Goal: Task Accomplishment & Management: Use online tool/utility

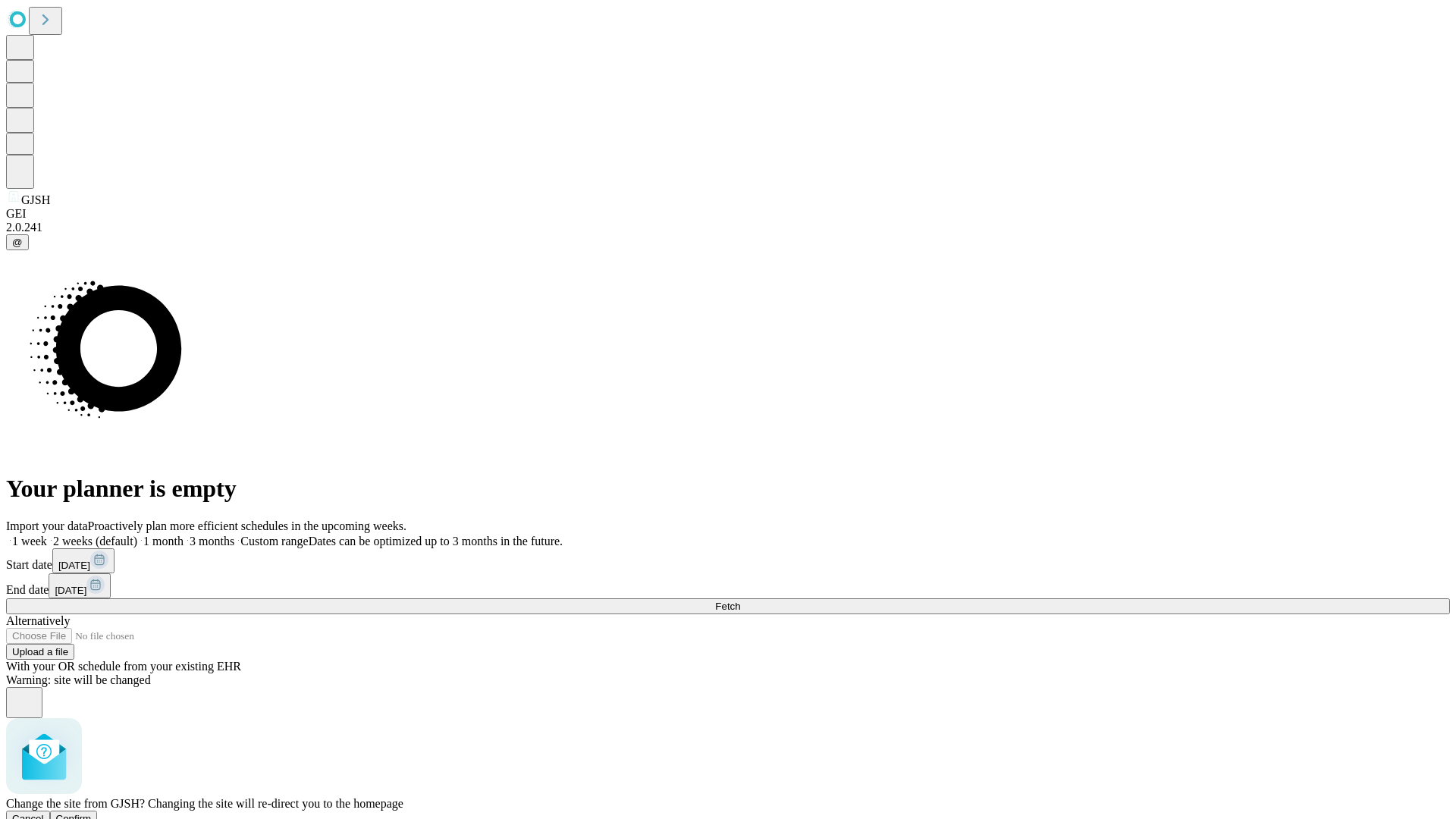
click at [91, 813] on span "Confirm" at bounding box center [73, 819] width 36 height 12
click at [138, 535] on label "2 weeks (default)" at bounding box center [92, 541] width 91 height 13
click at [740, 601] on span "Fetch" at bounding box center [727, 607] width 25 height 12
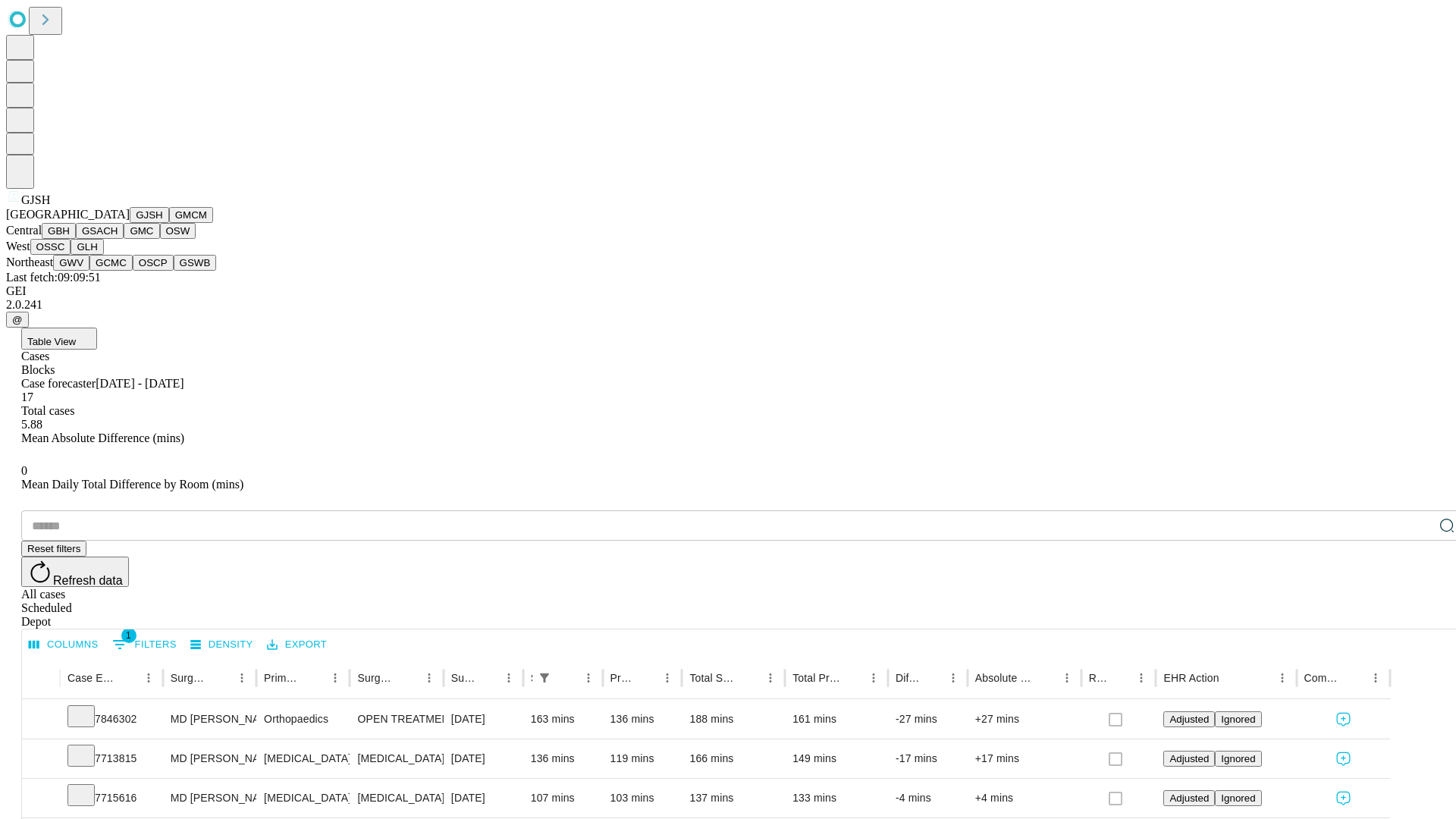
click at [169, 223] on button "GMCM" at bounding box center [192, 215] width 44 height 16
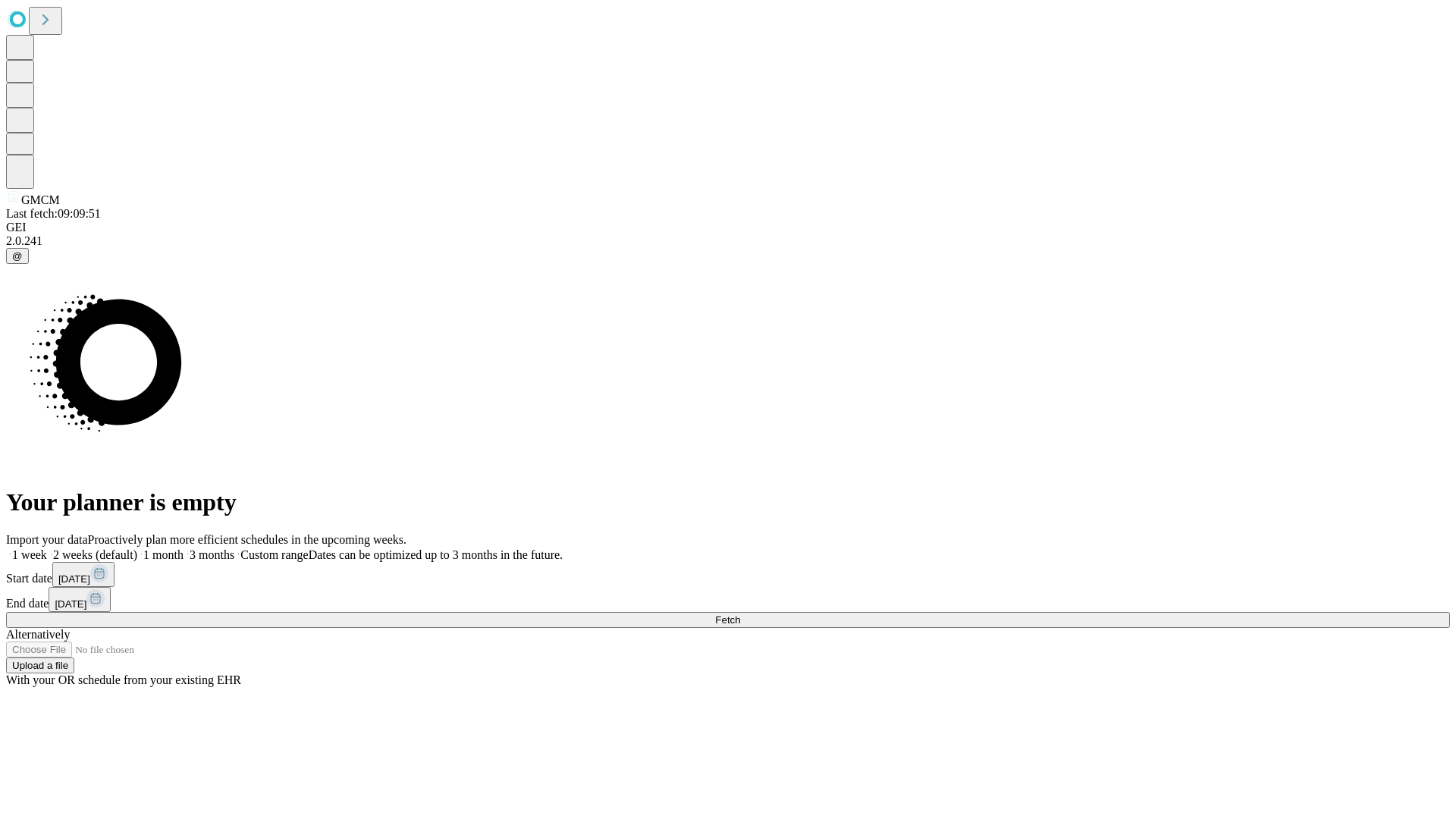
click at [138, 548] on label "2 weeks (default)" at bounding box center [92, 554] width 91 height 13
click at [740, 615] on span "Fetch" at bounding box center [727, 621] width 25 height 12
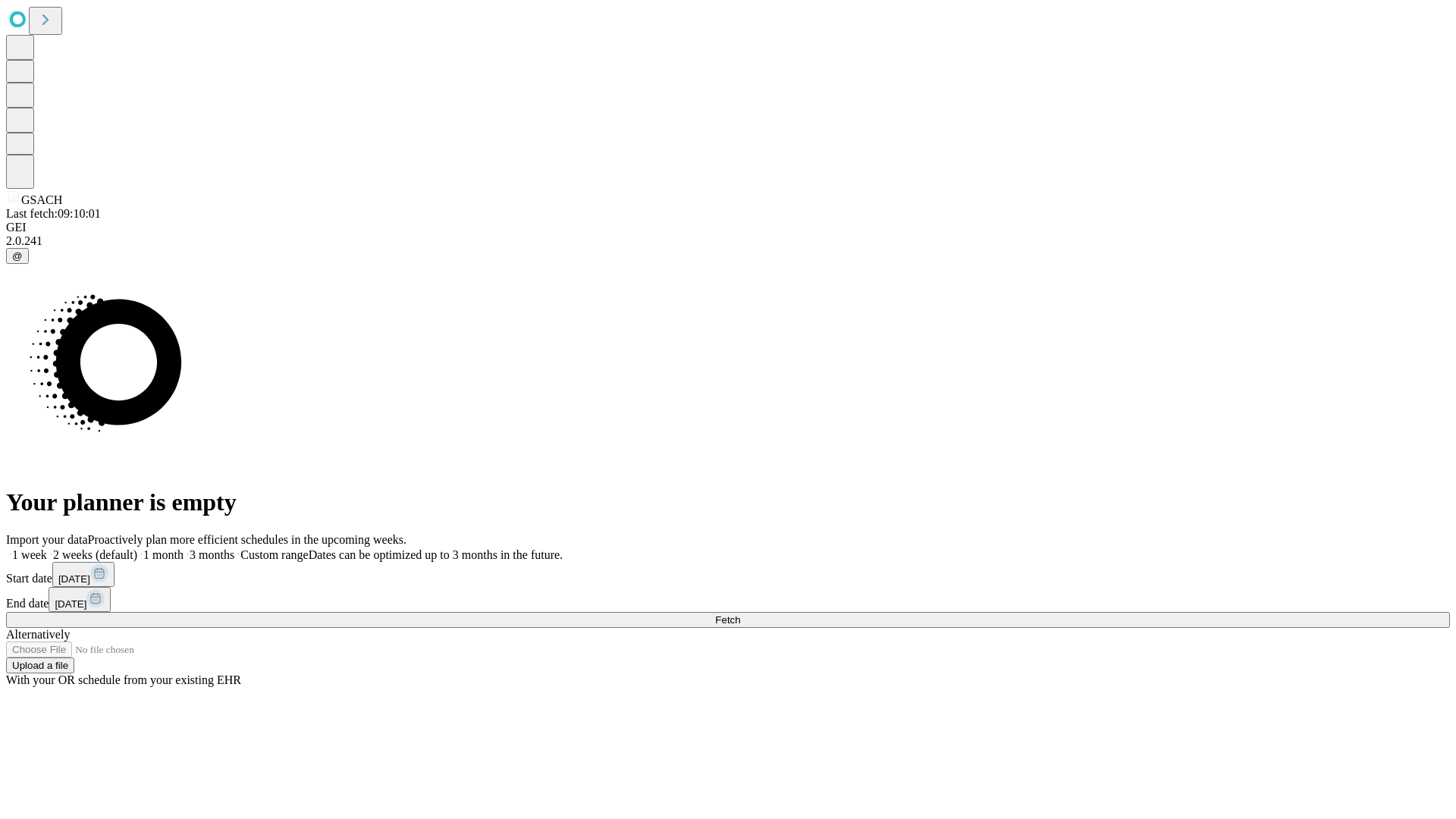
click at [740, 615] on span "Fetch" at bounding box center [727, 621] width 25 height 12
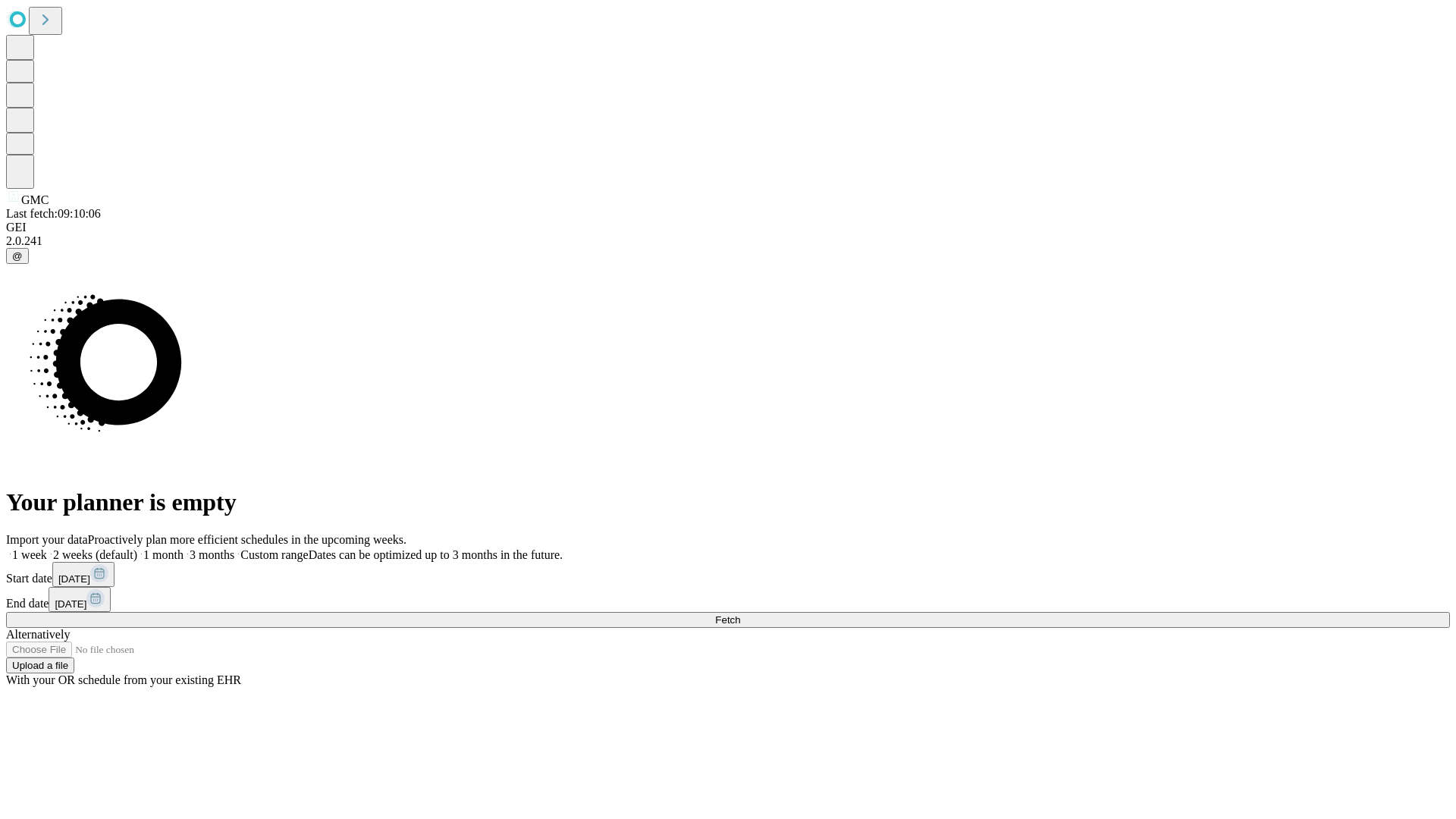
click at [138, 548] on label "2 weeks (default)" at bounding box center [92, 554] width 91 height 13
click at [740, 615] on span "Fetch" at bounding box center [727, 621] width 25 height 12
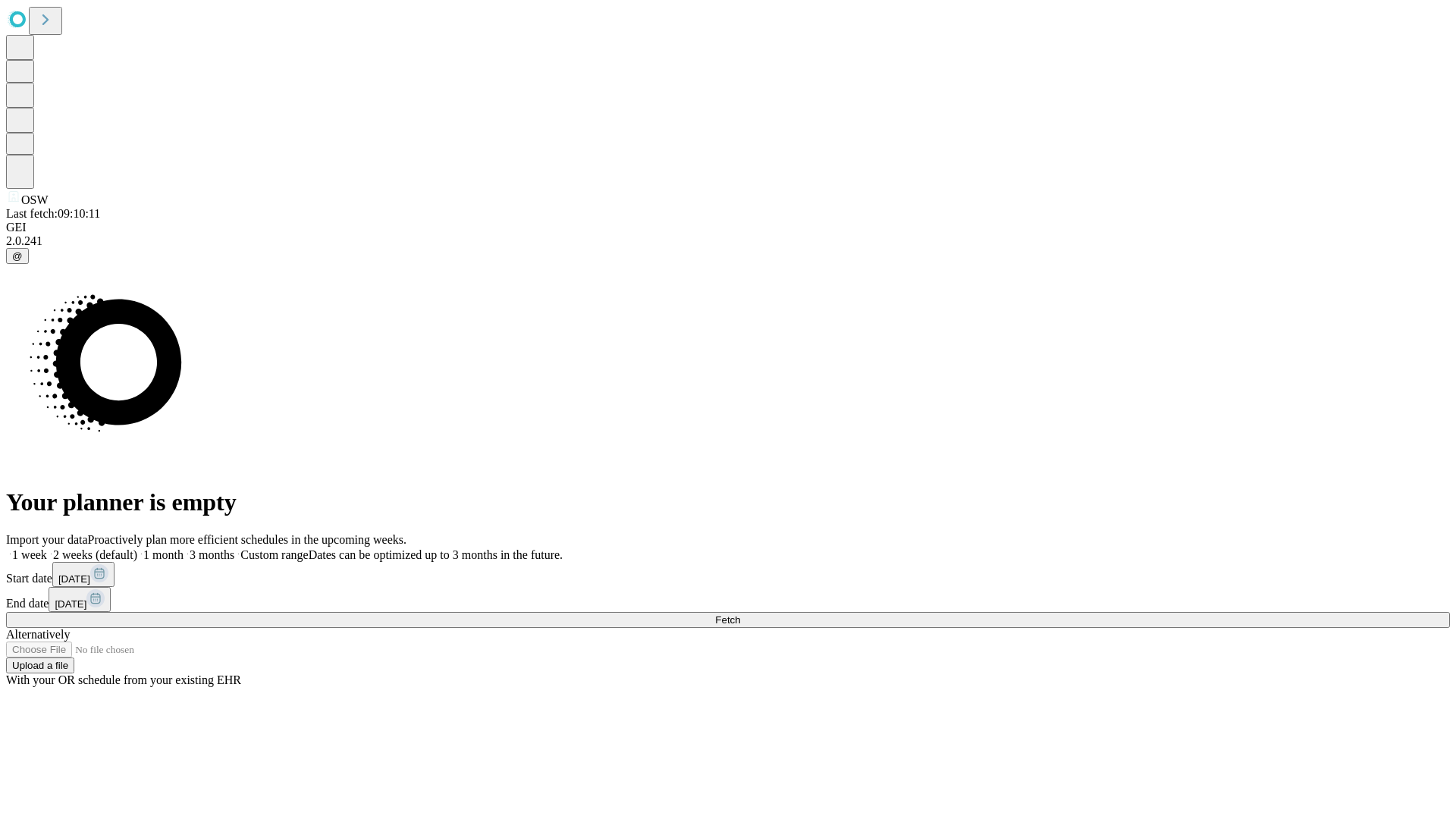
click at [740, 615] on span "Fetch" at bounding box center [727, 621] width 25 height 12
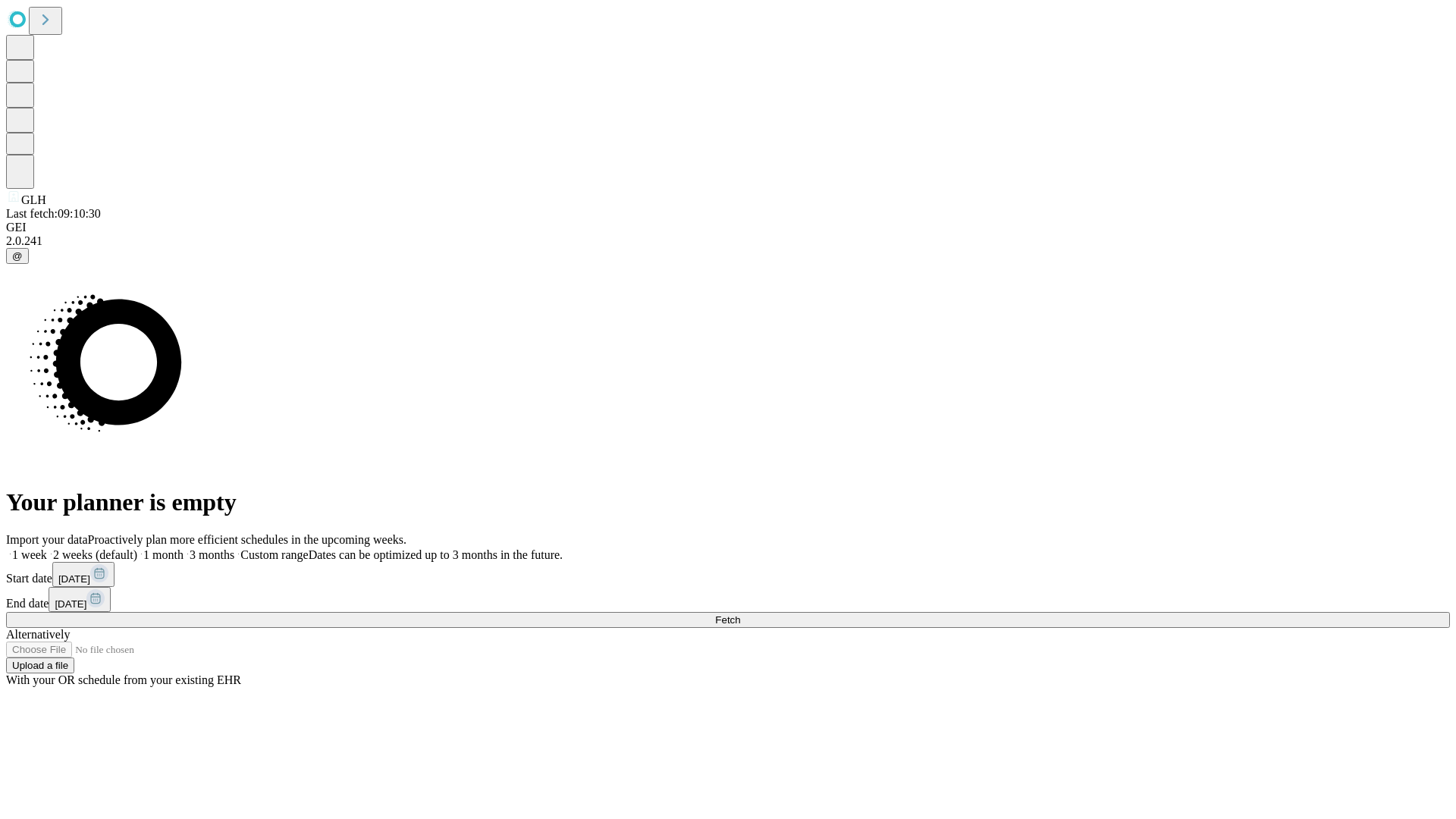
click at [138, 548] on label "2 weeks (default)" at bounding box center [92, 554] width 91 height 13
click at [740, 615] on span "Fetch" at bounding box center [727, 621] width 25 height 12
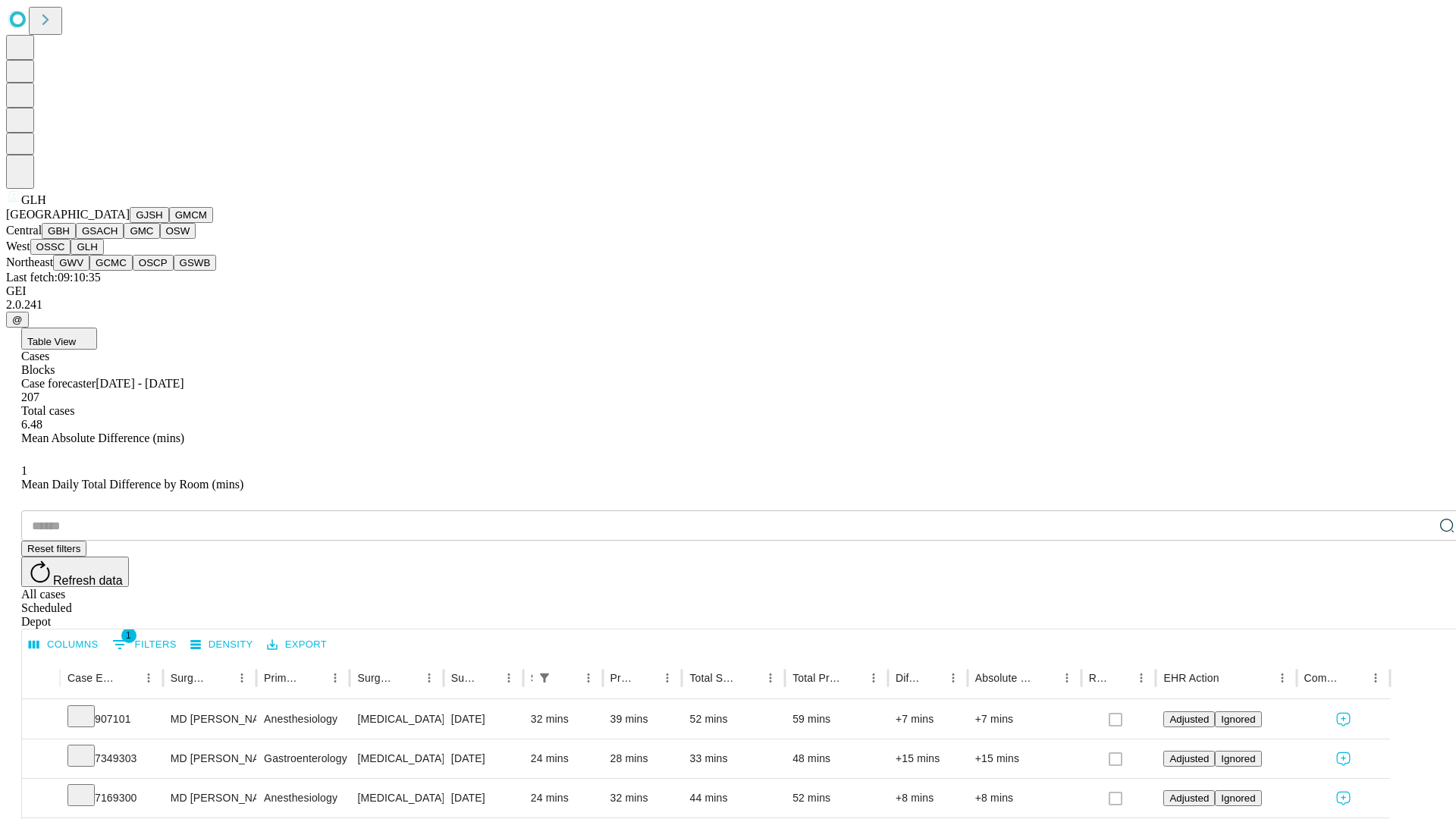
click at [90, 271] on button "GWV" at bounding box center [71, 263] width 37 height 16
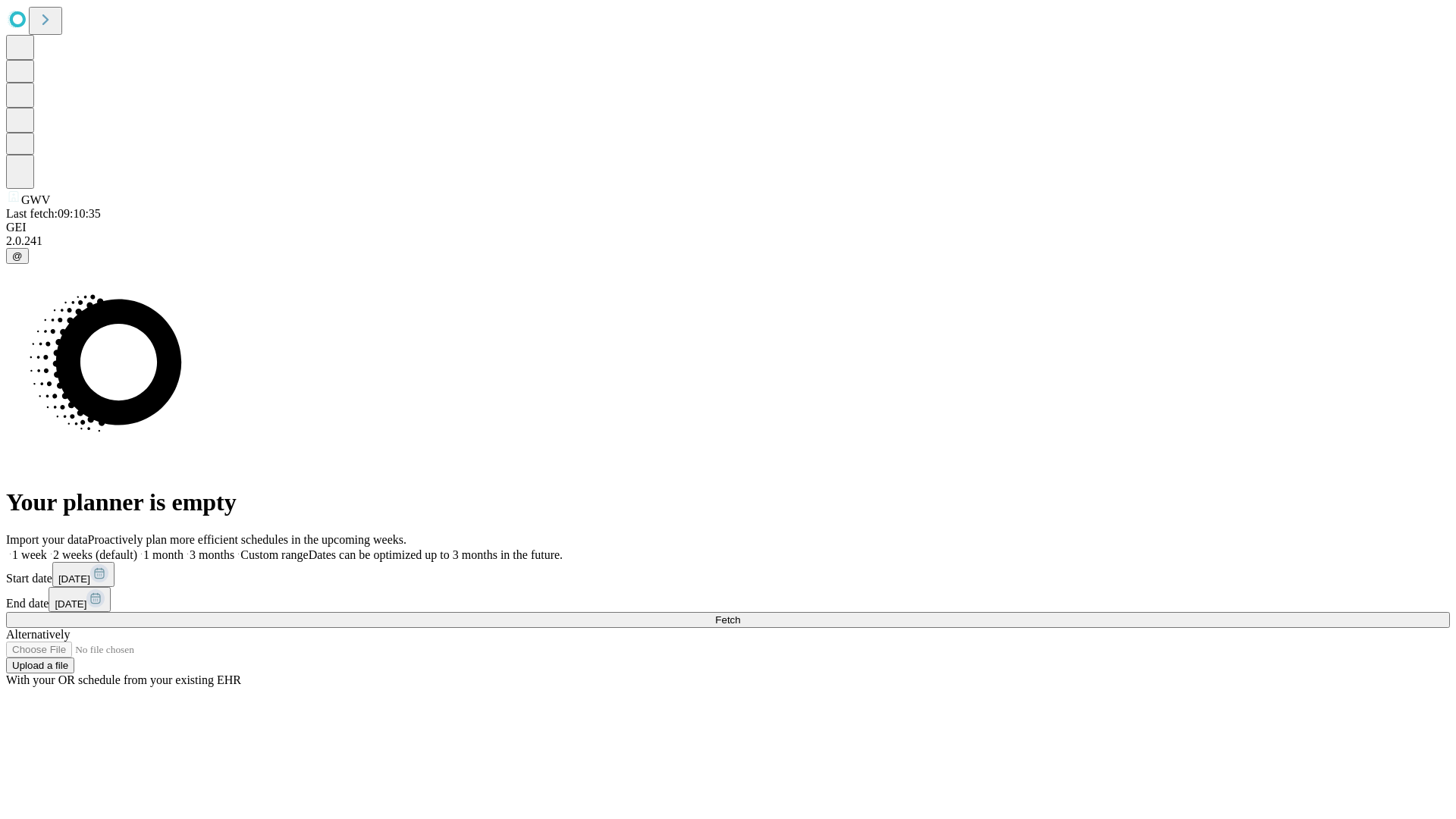
click at [138, 548] on label "2 weeks (default)" at bounding box center [92, 554] width 91 height 13
click at [740, 615] on span "Fetch" at bounding box center [727, 621] width 25 height 12
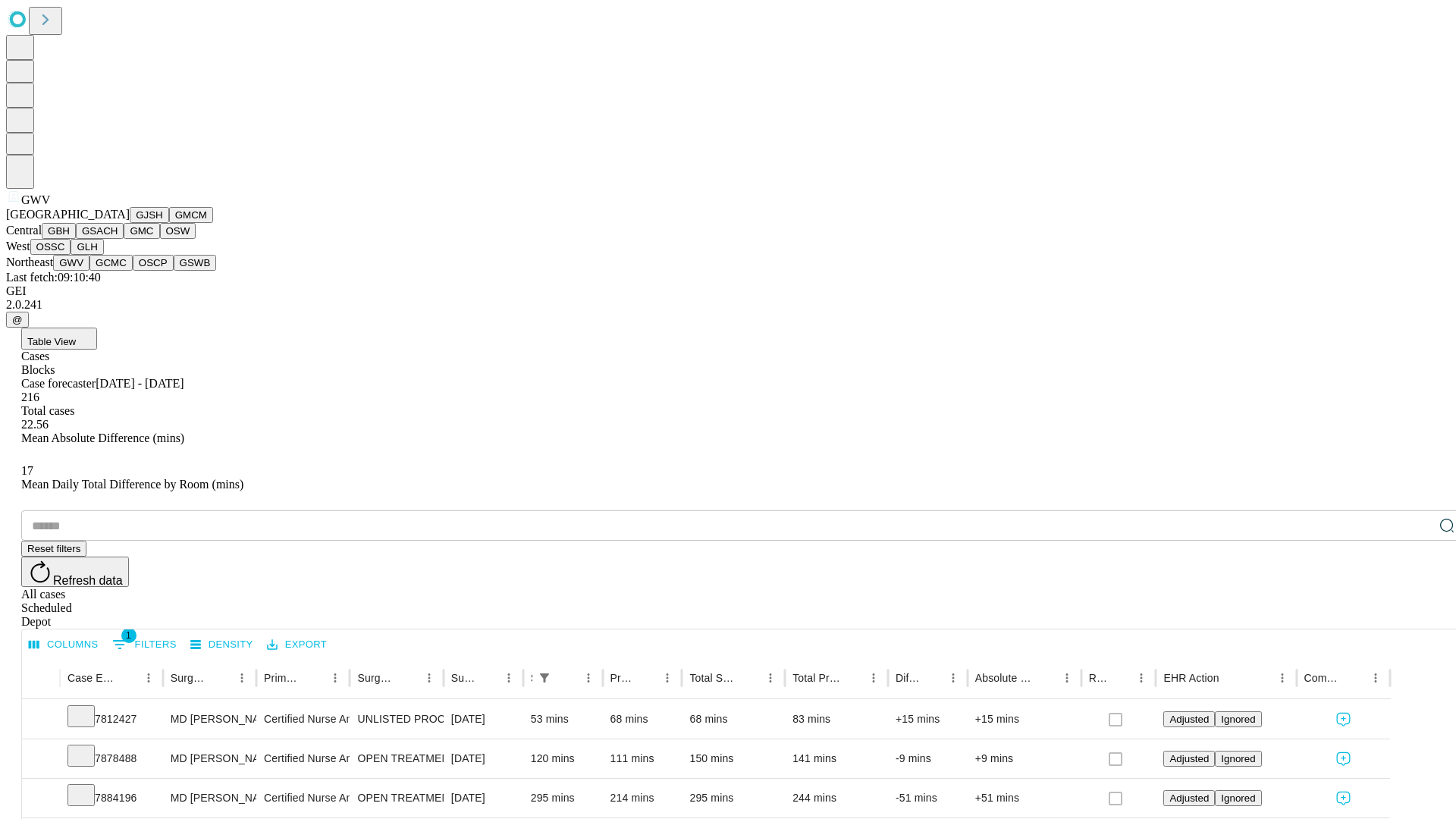
click at [117, 271] on button "GCMC" at bounding box center [111, 263] width 43 height 16
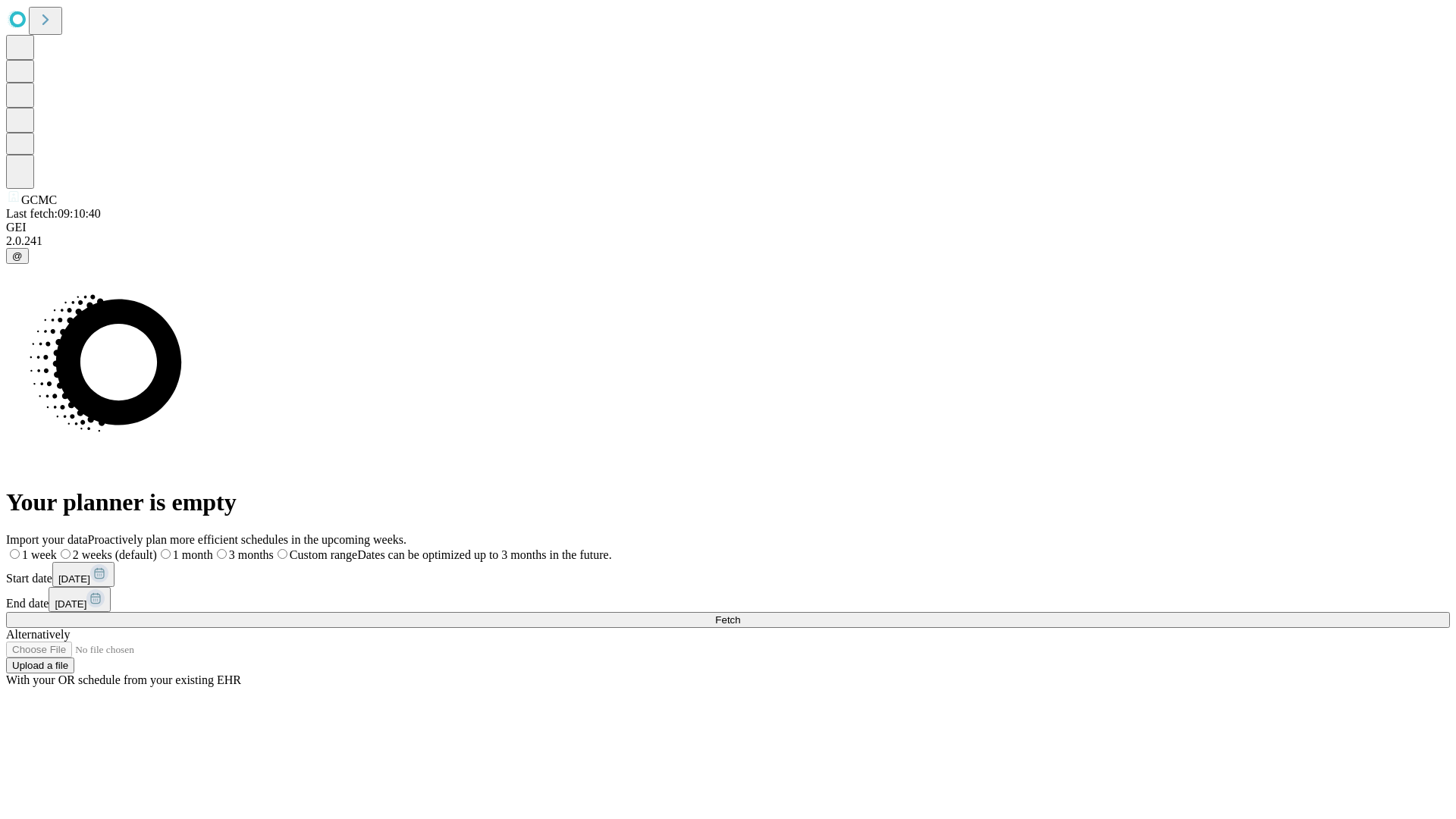
click at [157, 548] on label "2 weeks (default)" at bounding box center [107, 554] width 100 height 13
click at [740, 615] on span "Fetch" at bounding box center [727, 621] width 25 height 12
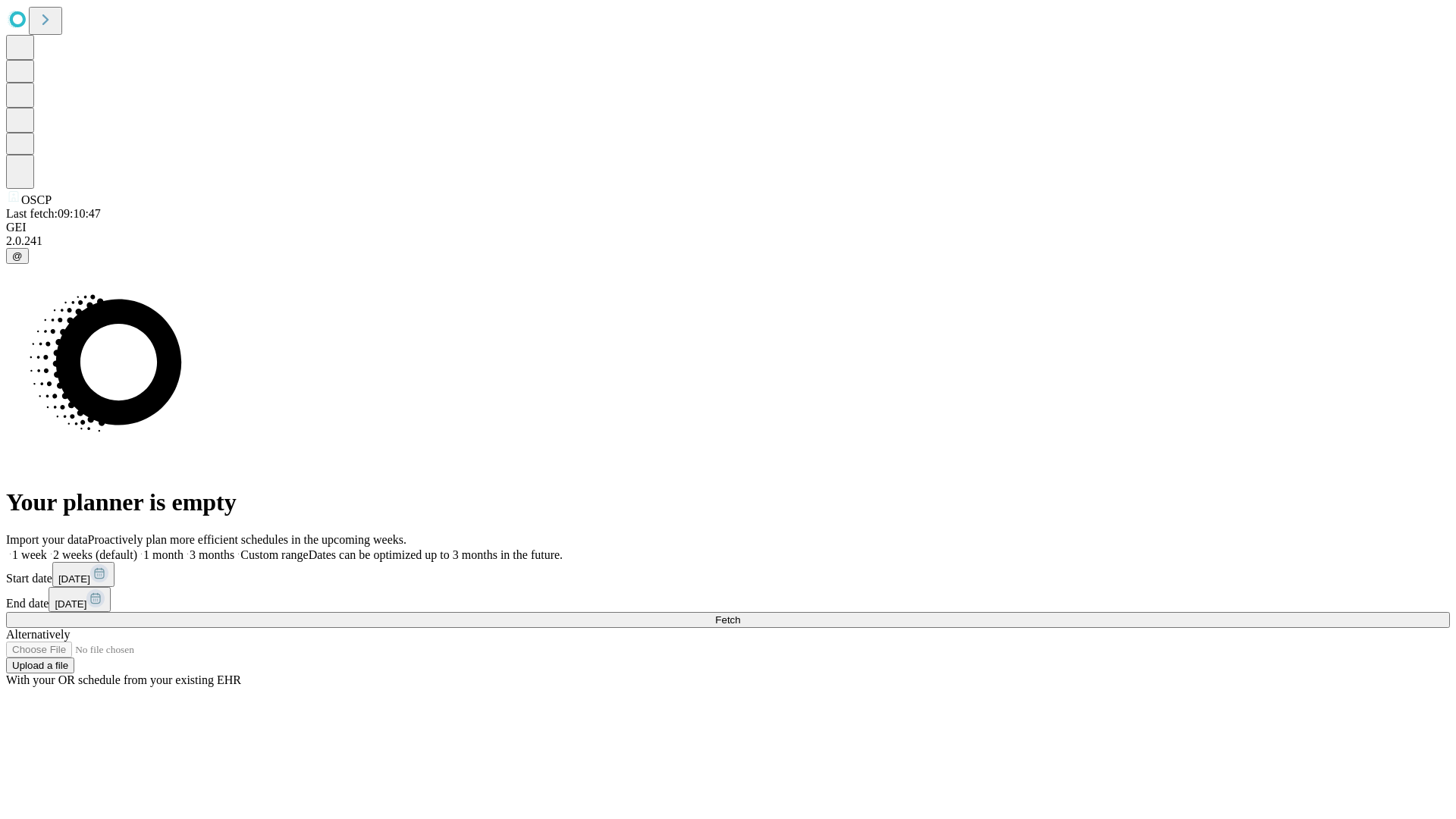
click at [138, 548] on label "2 weeks (default)" at bounding box center [92, 554] width 91 height 13
click at [740, 615] on span "Fetch" at bounding box center [727, 621] width 25 height 12
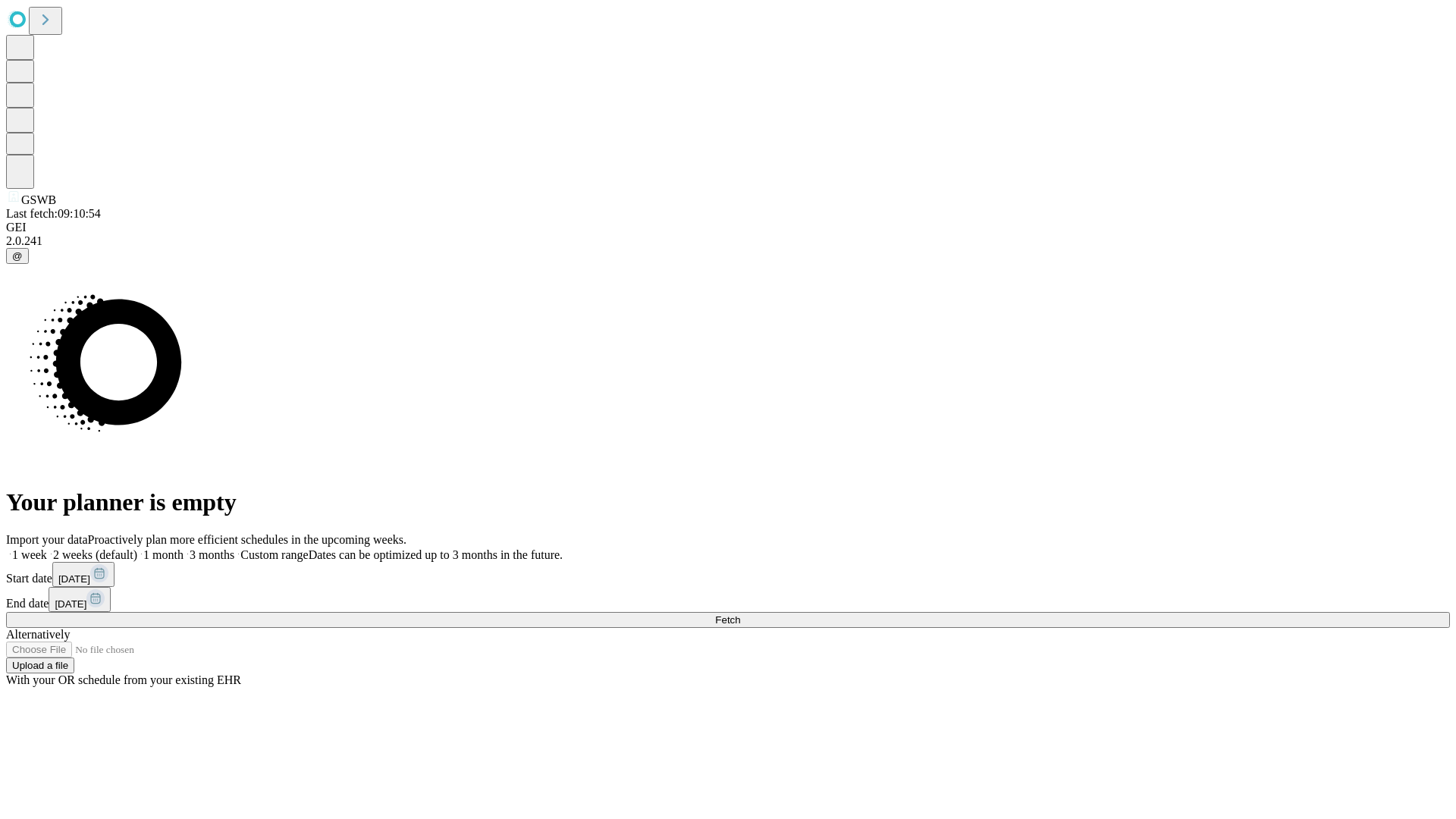
click at [138, 548] on label "2 weeks (default)" at bounding box center [92, 554] width 91 height 13
click at [740, 615] on span "Fetch" at bounding box center [727, 621] width 25 height 12
